Goal: Find specific page/section: Find specific page/section

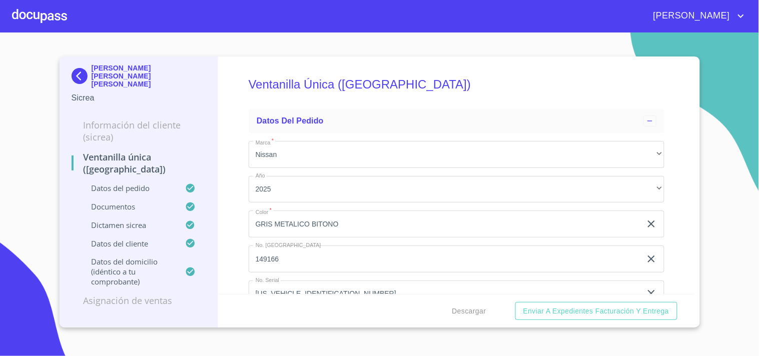
scroll to position [1278, 0]
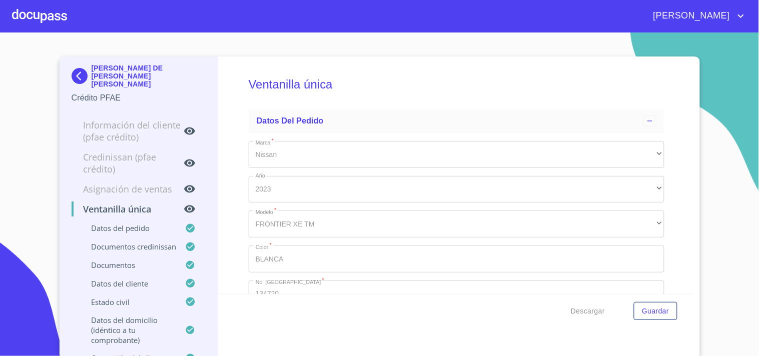
click at [43, 18] on div at bounding box center [39, 16] width 55 height 32
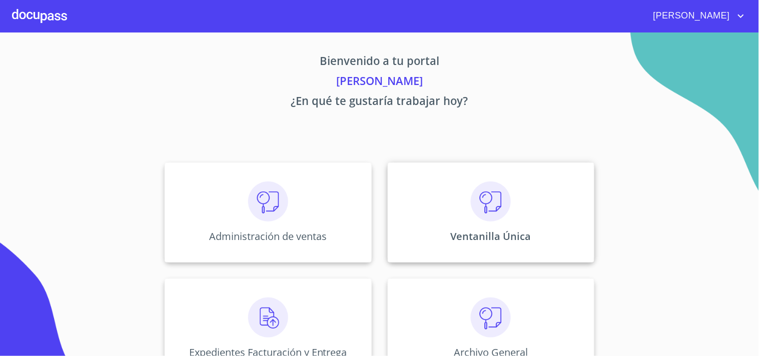
click at [498, 213] on img at bounding box center [491, 202] width 40 height 40
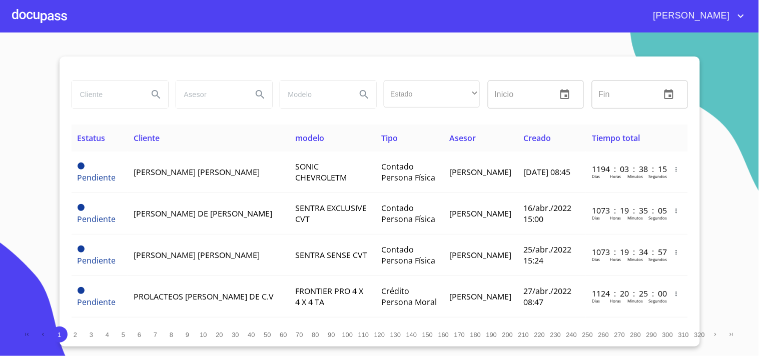
click at [94, 100] on input "search" at bounding box center [106, 94] width 68 height 27
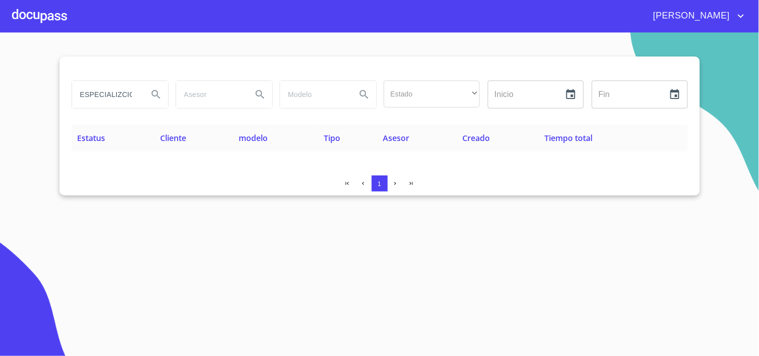
click at [50, 36] on section "ESPECIALIZCION EN EMPAQUES Estado ​ ​ Inicio ​ Fin ​ Estatus Cliente modelo Tip…" at bounding box center [379, 195] width 759 height 324
drag, startPoint x: 137, startPoint y: 98, endPoint x: 0, endPoint y: 115, distance: 137.7
click at [0, 115] on section "ESPECIALIZCION EN EMPAQUES Estado ​ ​ Inicio ​ Fin ​ Estatus Cliente modelo Tip…" at bounding box center [379, 195] width 759 height 324
type input "N"
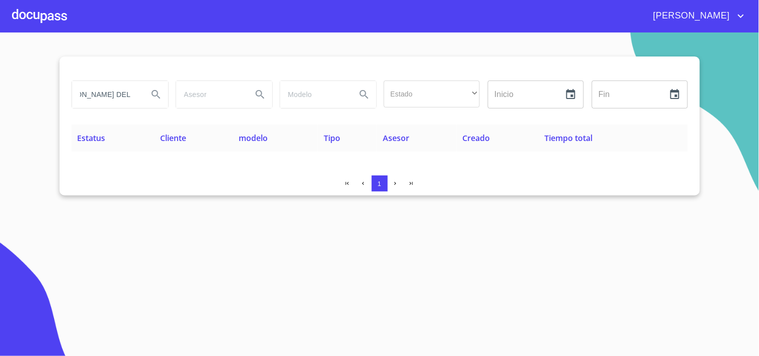
type input "MORENO DEL VILLAR"
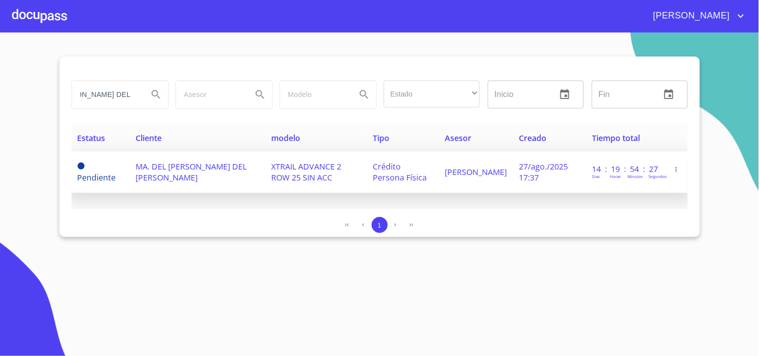
click at [167, 184] on td "MA. DEL CARMEN MORENO DEL VILLAR" at bounding box center [198, 173] width 136 height 42
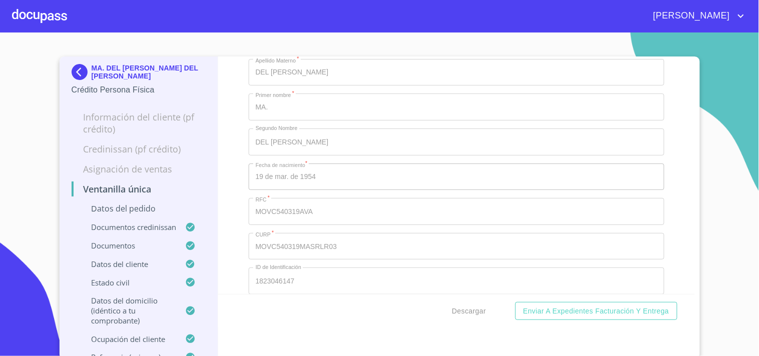
scroll to position [3001, 0]
